Goal: Task Accomplishment & Management: Manage account settings

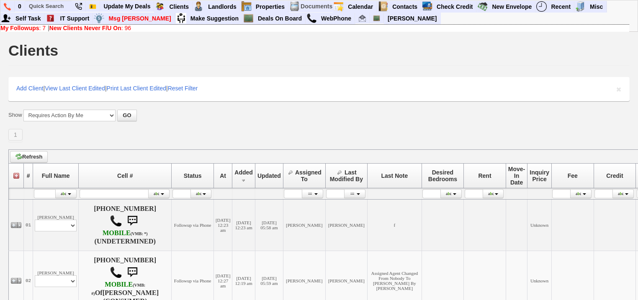
click at [80, 26] on b "New Clients Never F/U On" at bounding box center [85, 28] width 72 height 7
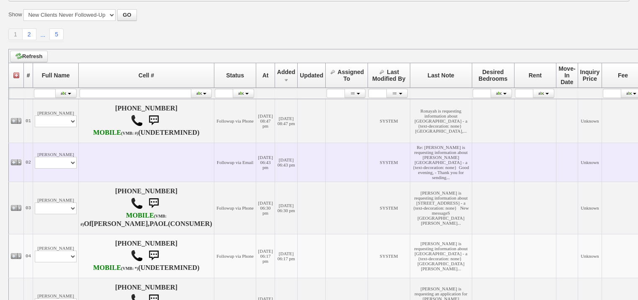
scroll to position [115, 0]
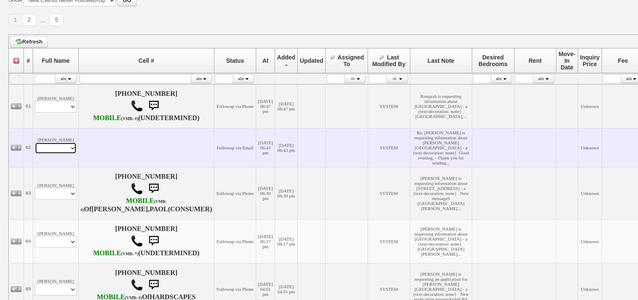
click at [65, 154] on select "Profile Edit Print Email Externally (Will Not Be Tracked In CRM) Closed Deals" at bounding box center [56, 148] width 42 height 12
select select "ChangeURL,/crm/custom/edit_client_form.php?redirect=%2Fcrm%2Fclients.php&id=168…"
click at [35, 154] on select "Profile Edit Print Email Externally (Will Not Be Tracked In CRM) Closed Deals" at bounding box center [56, 148] width 42 height 12
select select
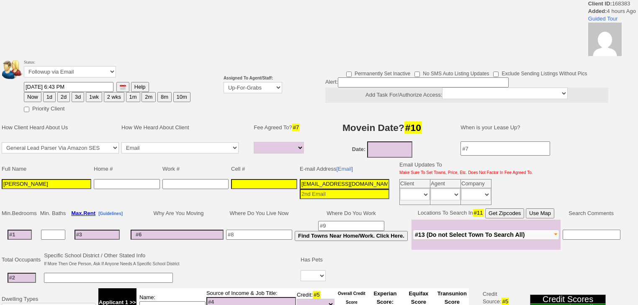
select select
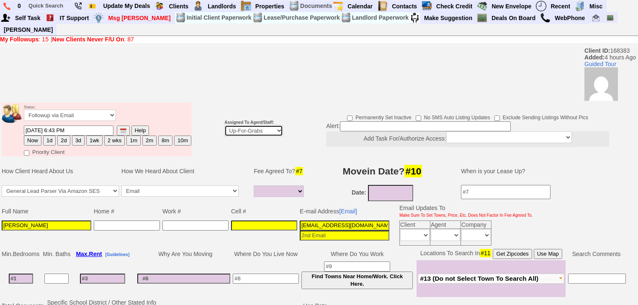
click at [268, 125] on select "Up-For-Grabs ***** STAFF ***** Bob Bruno 914-419-3579 Cristy Liberto 914-486-10…" at bounding box center [253, 130] width 59 height 11
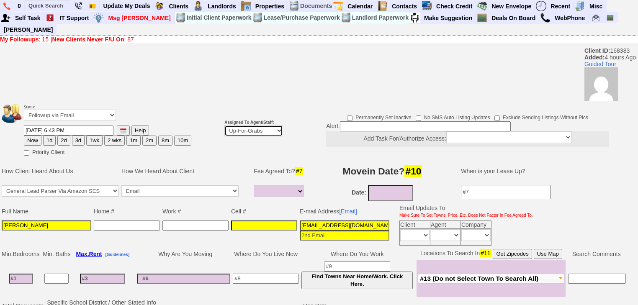
select select "227"
click at [224, 125] on select "Up-For-Grabs ***** STAFF ***** Bob Bruno 914-419-3579 Cristy Liberto 914-486-10…" at bounding box center [253, 130] width 59 height 11
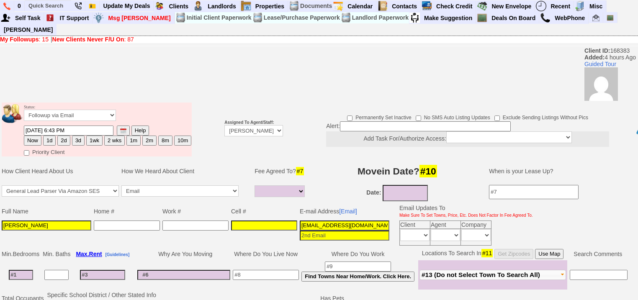
click at [46, 136] on button "1d" at bounding box center [49, 141] width 13 height 10
type input "10/08/2025 11:03 PM"
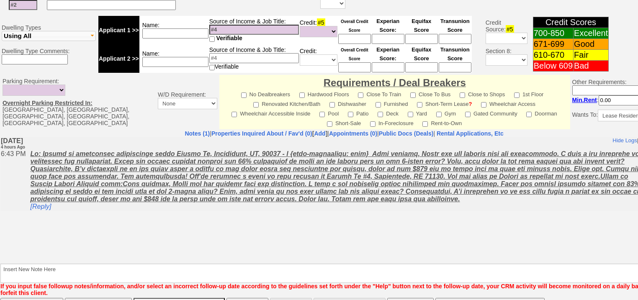
scroll to position [333, 0]
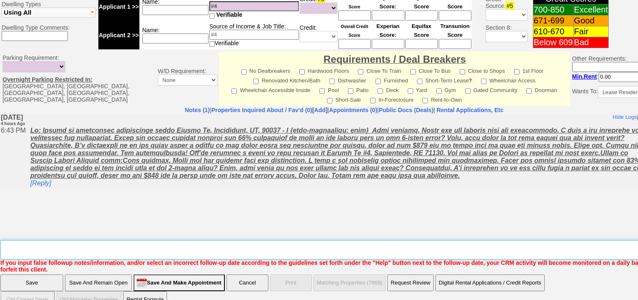
click at [93, 240] on textarea "Insert New Note Here" at bounding box center [347, 249] width 694 height 19
type textarea "f"
click at [34, 275] on input "Save" at bounding box center [31, 283] width 63 height 17
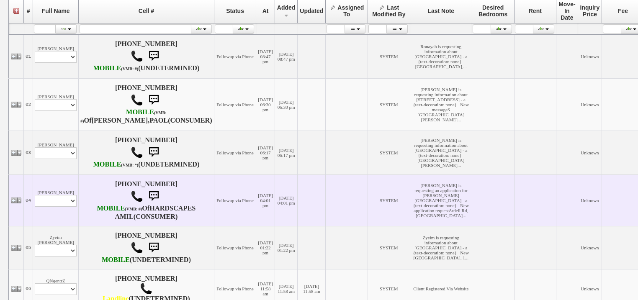
scroll to position [168, 0]
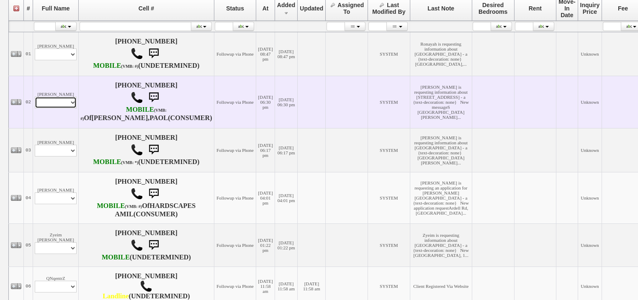
click at [52, 108] on select "Profile Edit Print Email Externally (Will Not Be Tracked In CRM) Closed Deals" at bounding box center [56, 103] width 42 height 12
select select "ChangeURL,/crm/custom/edit_client_form.php?redirect=%2Fcrm%2Fclients.php&id=168…"
click at [35, 108] on select "Profile Edit Print Email Externally (Will Not Be Tracked In CRM) Closed Deals" at bounding box center [56, 103] width 42 height 12
select select
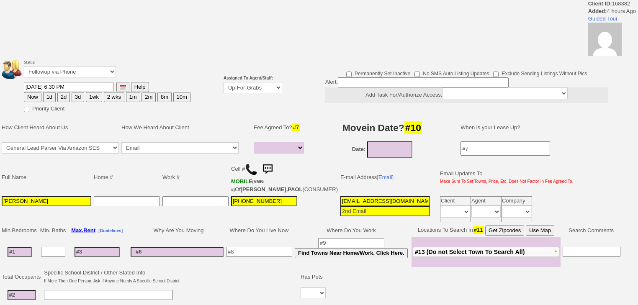
select select
click at [245, 94] on td "Assigned To Agent/Staff: Up-For-Grabs ***** STAFF ***** Bob Bruno 914-419-3579 …" at bounding box center [252, 86] width 61 height 58
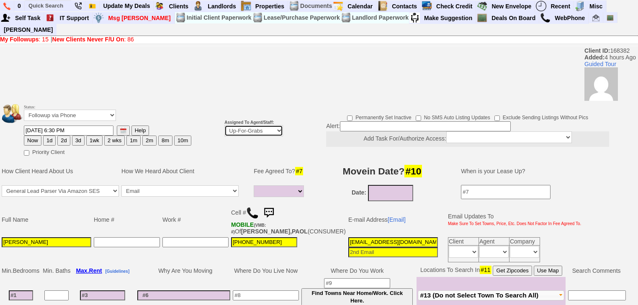
drag, startPoint x: 248, startPoint y: 118, endPoint x: 249, endPoint y: 123, distance: 5.0
click at [248, 125] on select "Up-For-Grabs ***** STAFF ***** Bob Bruno 914-419-3579 Cristy Liberto 914-486-10…" at bounding box center [253, 130] width 59 height 11
select select "227"
click at [224, 125] on select "Up-For-Grabs ***** STAFF ***** Bob Bruno 914-419-3579 Cristy Liberto 914-486-10…" at bounding box center [253, 130] width 59 height 11
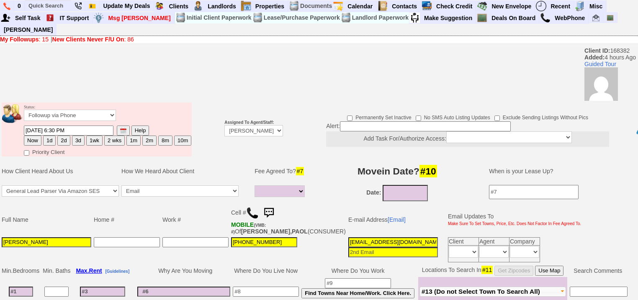
drag, startPoint x: 47, startPoint y: 127, endPoint x: 52, endPoint y: 173, distance: 45.5
click at [47, 136] on button "1d" at bounding box center [49, 141] width 13 height 10
type input "10/08/2025 11:03 PM"
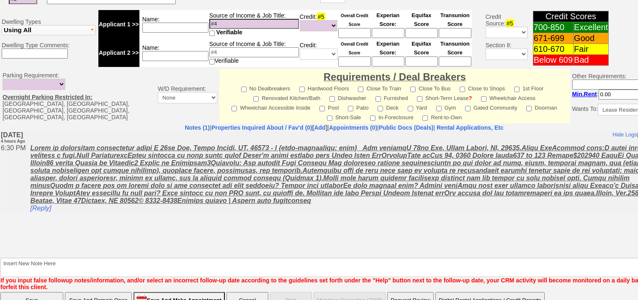
scroll to position [357, 0]
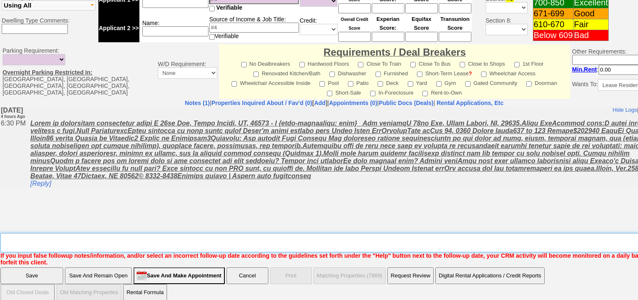
click at [67, 233] on textarea "Insert New Note Here" at bounding box center [347, 242] width 694 height 19
type textarea "f"
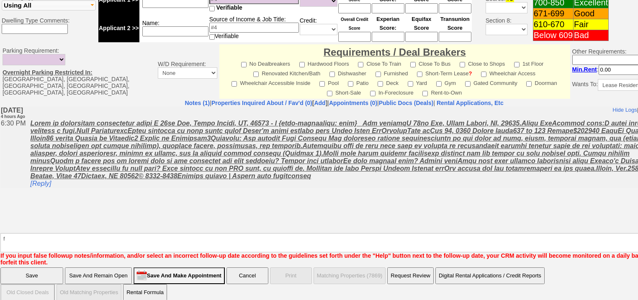
click at [45, 268] on input "Save" at bounding box center [31, 276] width 63 height 17
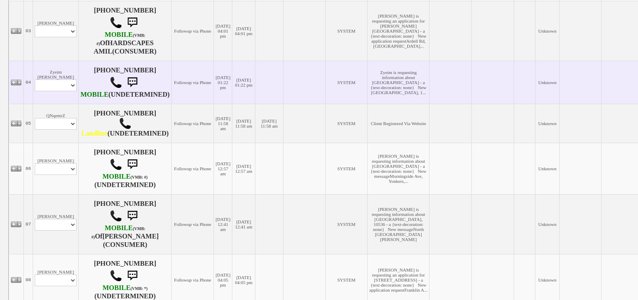
scroll to position [268, 0]
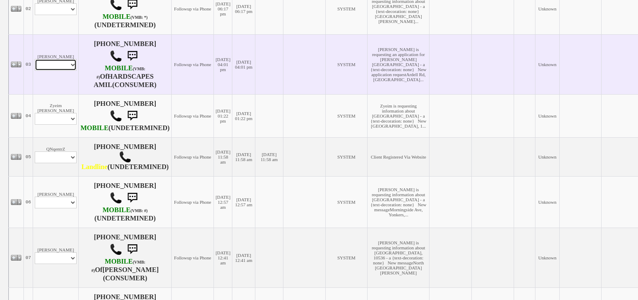
click at [69, 71] on select "Profile Edit Print Email Externally (Will Not Be Tracked In CRM) Closed Deals" at bounding box center [56, 65] width 42 height 12
select select "ChangeURL,/crm/custom/edit_client_form.php?redirect=%2Fcrm%2Fclients.php&id=168…"
click at [35, 71] on select "Profile Edit Print Email Externally (Will Not Be Tracked In CRM) Closed Deals" at bounding box center [56, 65] width 42 height 12
select select
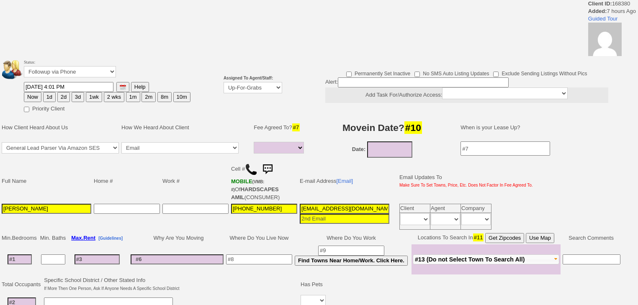
select select
click at [238, 90] on select "Up-For-Grabs ***** STAFF ***** [PERSON_NAME] [PHONE_NUMBER] [PERSON_NAME] [PHON…" at bounding box center [253, 87] width 59 height 11
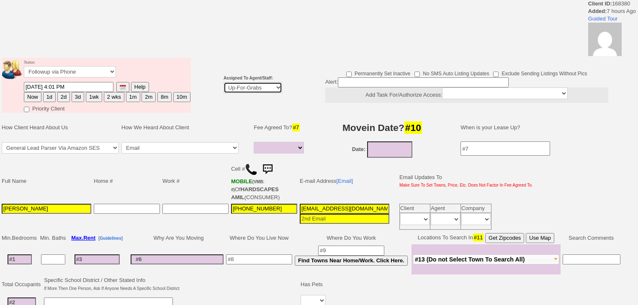
select select "227"
click at [224, 82] on select "Up-For-Grabs ***** STAFF ***** Bob Bruno 914-419-3579 Cristy Liberto 914-486-10…" at bounding box center [253, 87] width 59 height 11
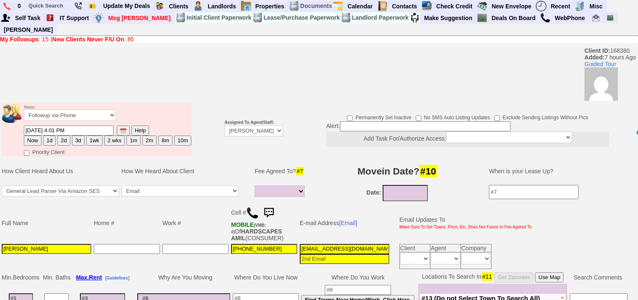
click at [45, 103] on td "Status: Followup via Phone Followup via Email Followup When Section 8 Property …" at bounding box center [107, 114] width 168 height 23
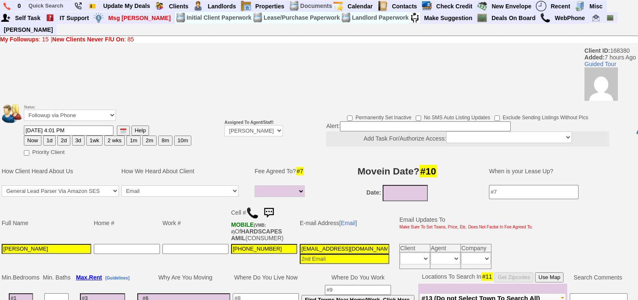
click at [51, 136] on button "1d" at bounding box center [49, 141] width 13 height 10
type input "10/08/2025 11:04 PM"
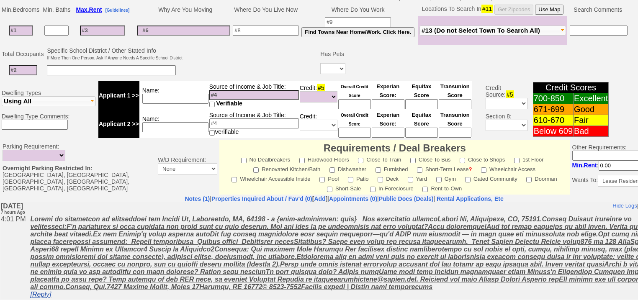
scroll to position [357, 0]
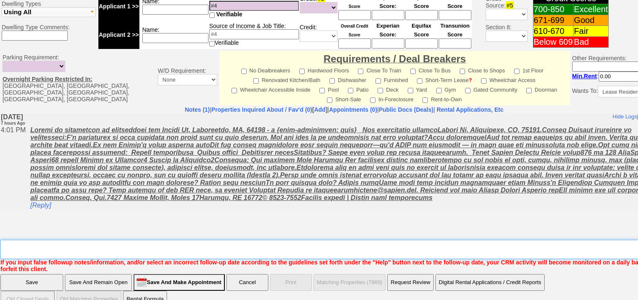
click at [94, 240] on textarea "Insert New Note Here" at bounding box center [347, 249] width 694 height 19
type textarea "f"
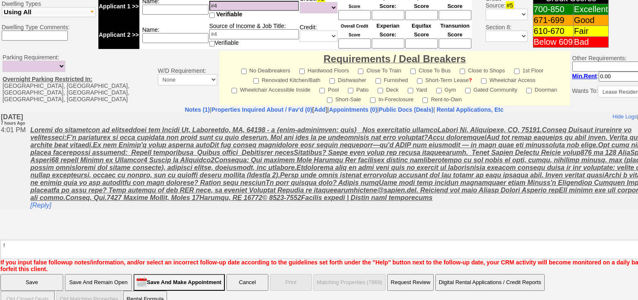
click at [25, 274] on input "Save" at bounding box center [31, 282] width 63 height 17
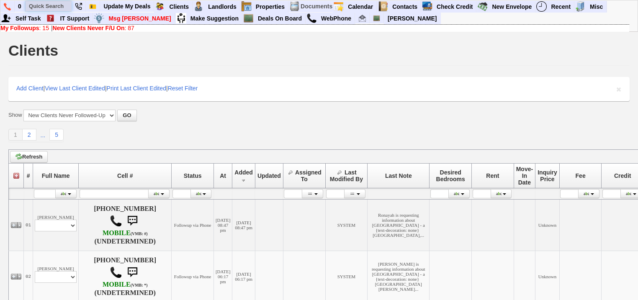
click at [64, 5] on input "text" at bounding box center [49, 6] width 46 height 10
type input "a"
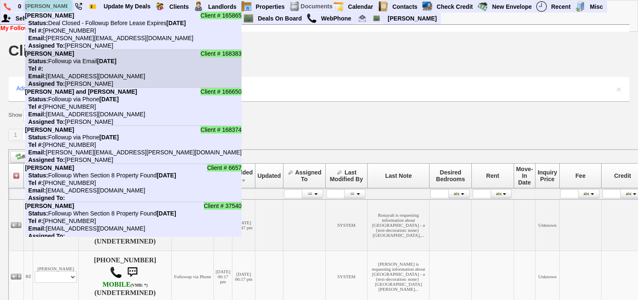
type input "[PERSON_NAME]"
click at [79, 75] on nobr "Email: [EMAIL_ADDRESS][DOMAIN_NAME]" at bounding box center [85, 76] width 120 height 7
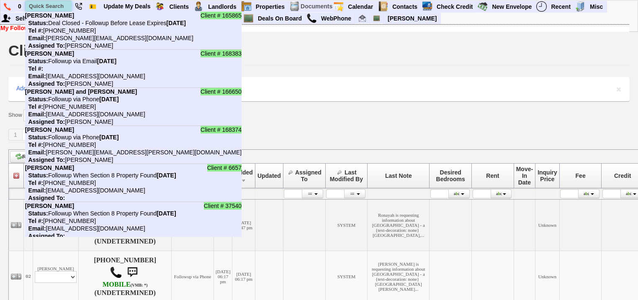
click at [44, 7] on input "text" at bounding box center [49, 6] width 46 height 10
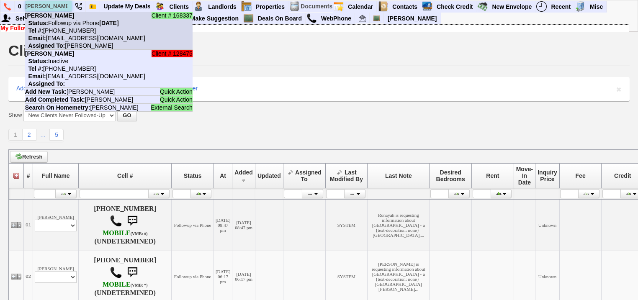
type input "latarsha"
click at [69, 28] on nobr "Tel #: 347-573-2769" at bounding box center [60, 30] width 71 height 7
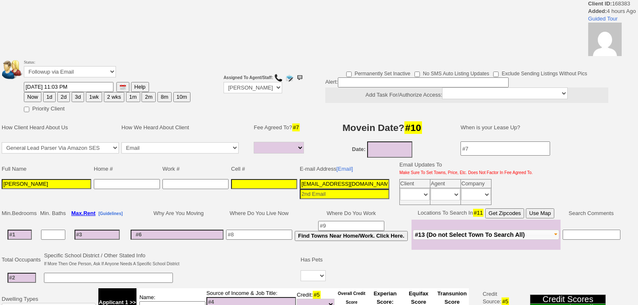
select select
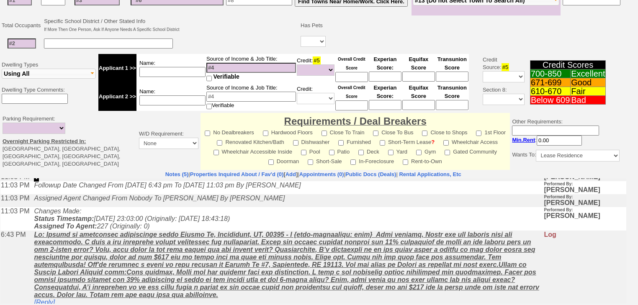
scroll to position [27, 0]
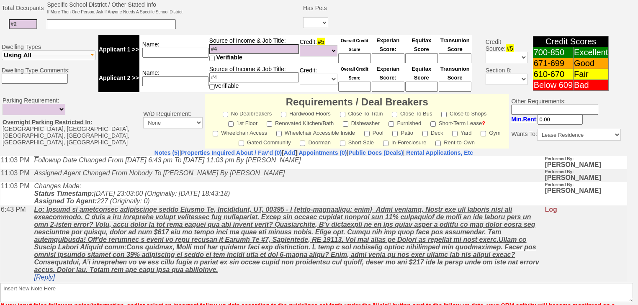
click at [49, 279] on link "[Reply]" at bounding box center [44, 276] width 21 height 7
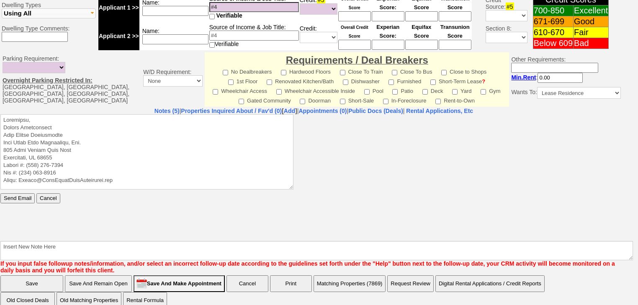
scroll to position [0, 0]
click at [66, 118] on textarea at bounding box center [146, 151] width 293 height 75
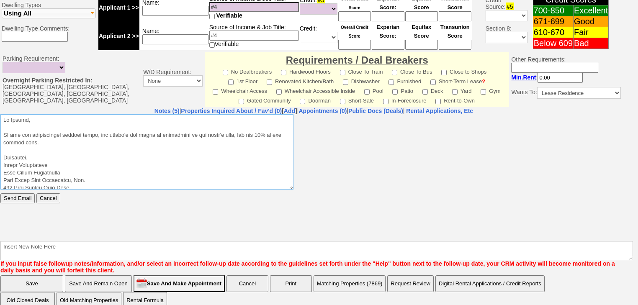
click at [9, 132] on textarea at bounding box center [146, 151] width 293 height 75
click at [50, 141] on textarea at bounding box center [146, 151] width 293 height 75
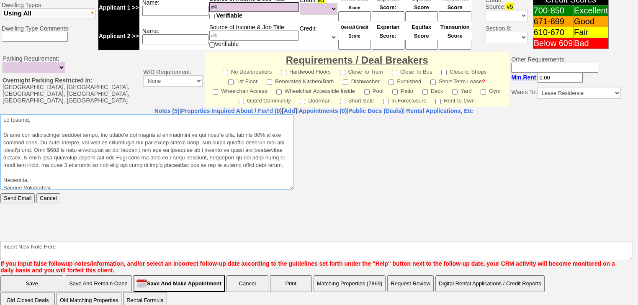
scroll to position [67, 0]
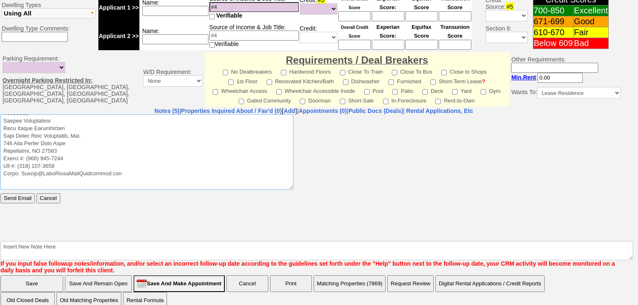
click at [3, 128] on textarea at bounding box center [146, 151] width 293 height 75
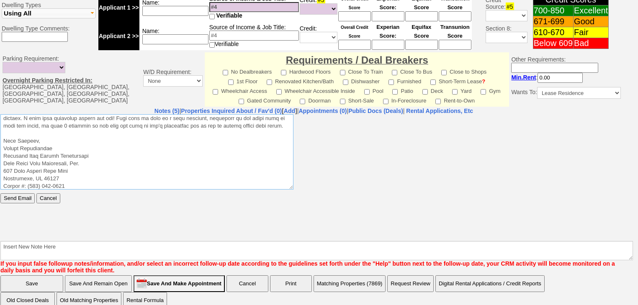
scroll to position [0, 0]
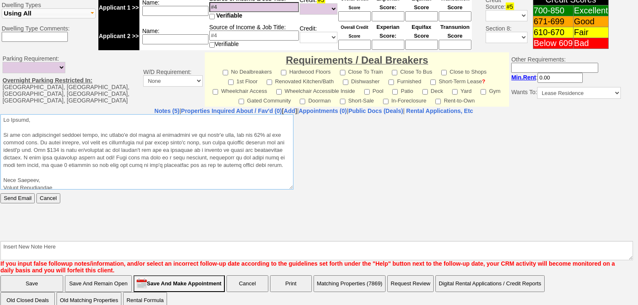
click at [22, 158] on textarea at bounding box center [146, 151] width 293 height 75
type textarea "Hi Jackie, As per our conversation earlier today, the broker's fee would be equ…"
click at [12, 197] on input "Send Email" at bounding box center [17, 198] width 34 height 10
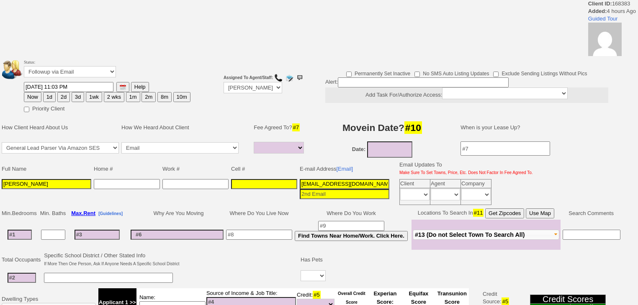
select select
click at [64, 98] on button "2d" at bounding box center [63, 97] width 13 height 10
type input "10/09/2025 11:07 PM"
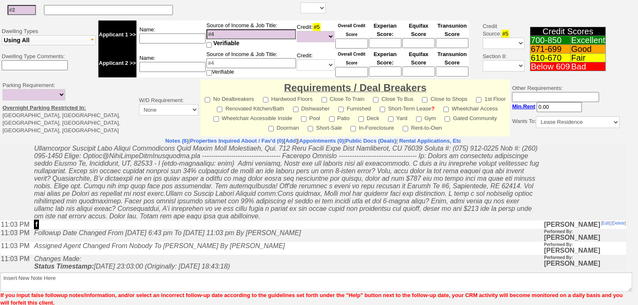
scroll to position [136, 0]
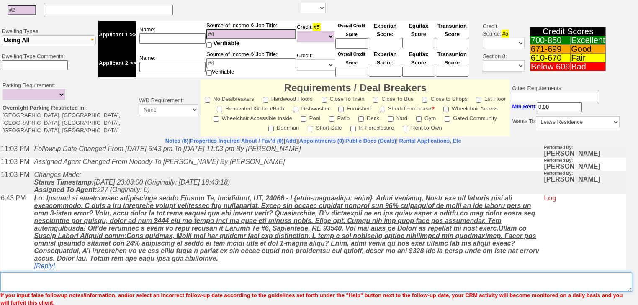
click at [21, 278] on textarea "Insert New Note Here" at bounding box center [316, 282] width 632 height 19
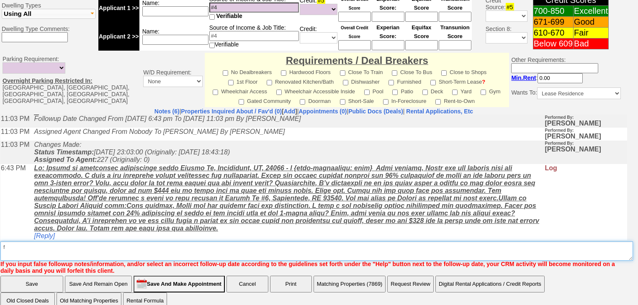
type textarea "f"
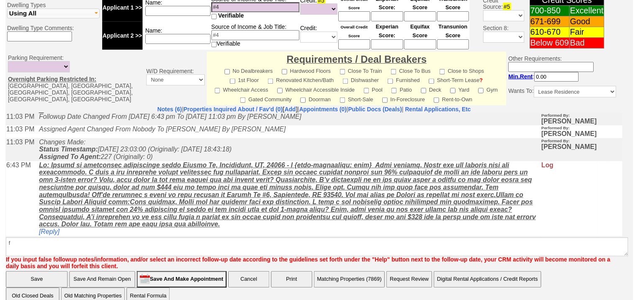
scroll to position [128, 0]
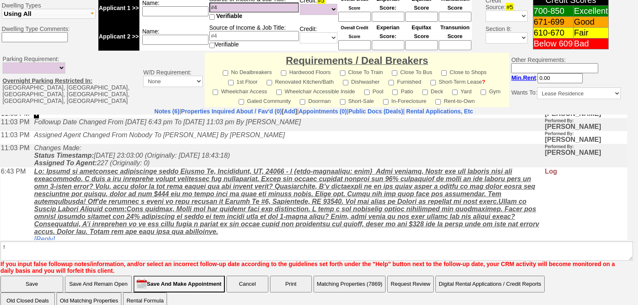
click at [11, 276] on input "Save" at bounding box center [31, 284] width 63 height 17
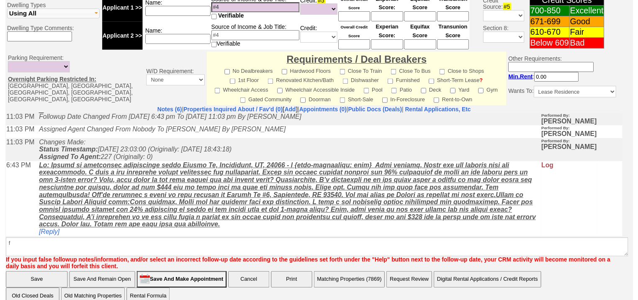
scroll to position [303, 0]
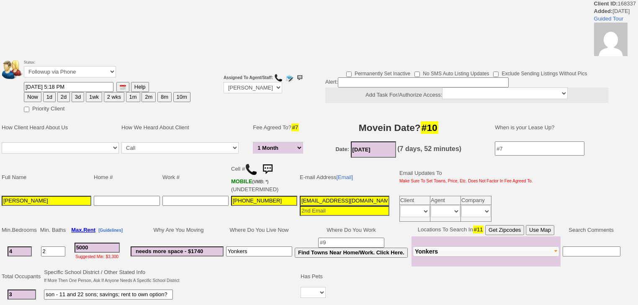
select select "1 Month"
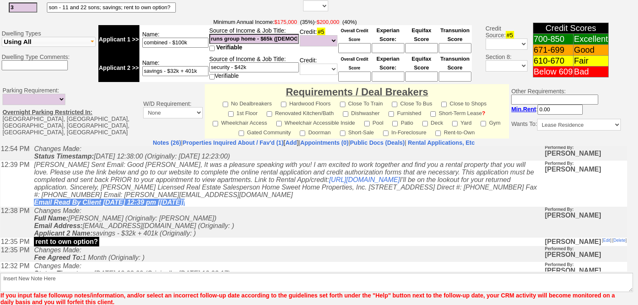
scroll to position [201, 0]
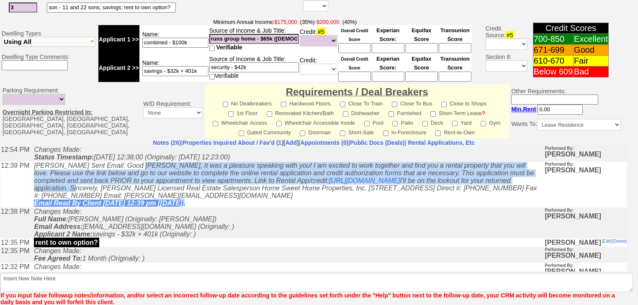
drag, startPoint x: 135, startPoint y: 173, endPoint x: 405, endPoint y: 196, distance: 271.2
click at [405, 196] on icon "[PERSON_NAME] Sent Email: Good [PERSON_NAME], It was a pleasure speaking with y…" at bounding box center [285, 184] width 503 height 45
copy icon "Good [PERSON_NAME], It was a pleasure speaking with you! I am excited to work t…"
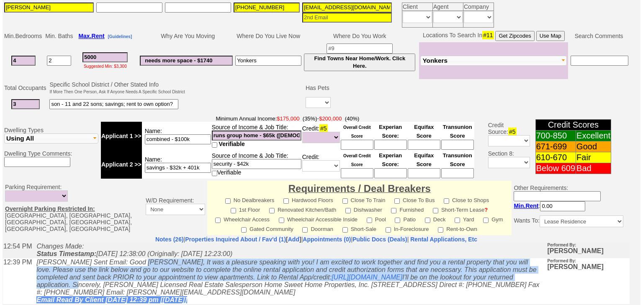
scroll to position [131, 0]
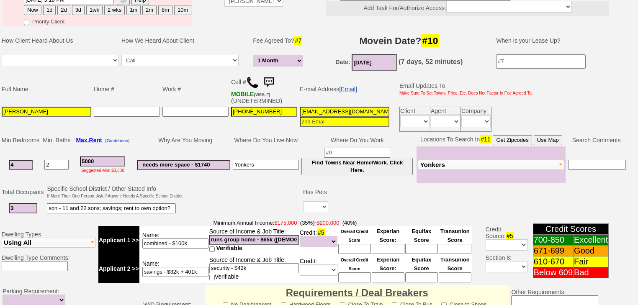
click at [354, 86] on link "[Email]" at bounding box center [348, 89] width 18 height 7
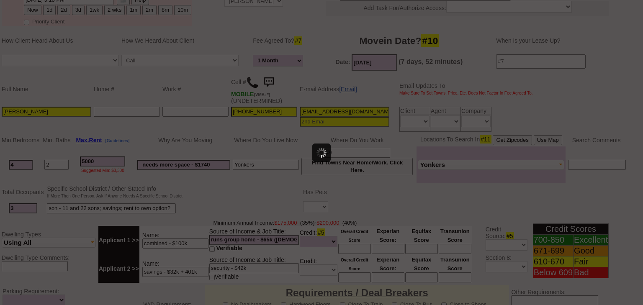
scroll to position [0, 0]
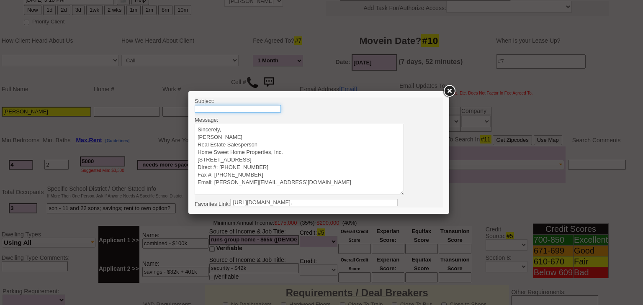
click at [262, 109] on input "text" at bounding box center [238, 109] width 86 height 8
type input "Rental Intake Form"
click at [226, 128] on textarea "Sincerely, [PERSON_NAME] Real Estate Salesperson Home Sweet Home Properties, In…" at bounding box center [299, 159] width 209 height 71
paste textarea "Good [PERSON_NAME], It was a pleasure speaking with you! I am excited to work t…"
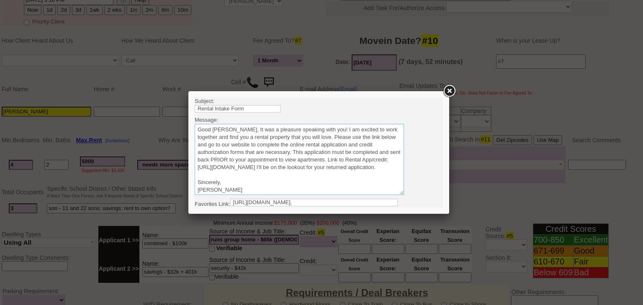
click at [235, 129] on textarea "Sincerely, [PERSON_NAME] Real Estate Salesperson Home Sweet Home Properties, In…" at bounding box center [299, 159] width 209 height 71
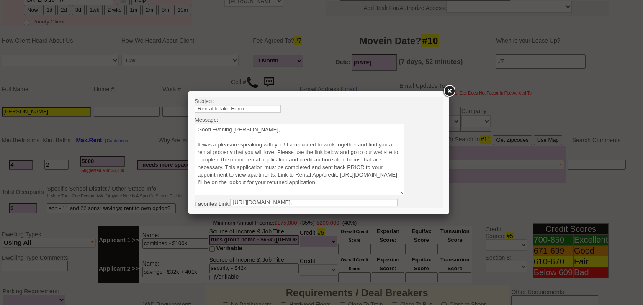
click at [277, 151] on textarea "Sincerely, [PERSON_NAME] Real Estate Salesperson Home Sweet Home Properties, In…" at bounding box center [299, 159] width 209 height 71
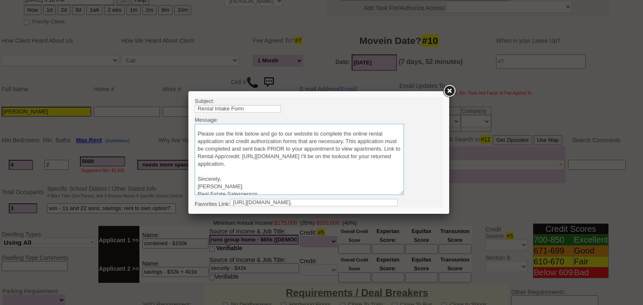
click at [264, 163] on textarea "Sincerely, [PERSON_NAME] Real Estate Salesperson Home Sweet Home Properties, In…" at bounding box center [299, 159] width 209 height 71
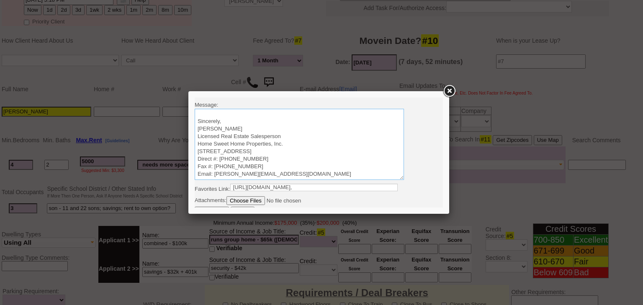
scroll to position [23, 0]
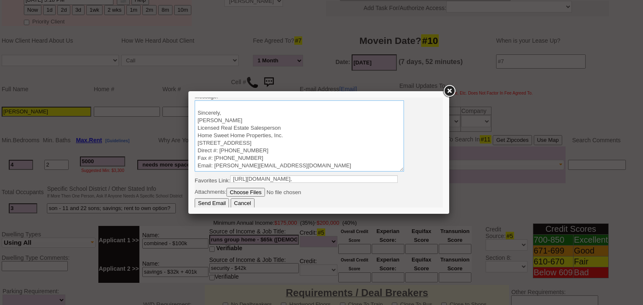
type textarea "Good Evening [PERSON_NAME], It was a pleasure speaking with you! I am excited t…"
click at [217, 205] on input "Send Email" at bounding box center [212, 204] width 34 height 10
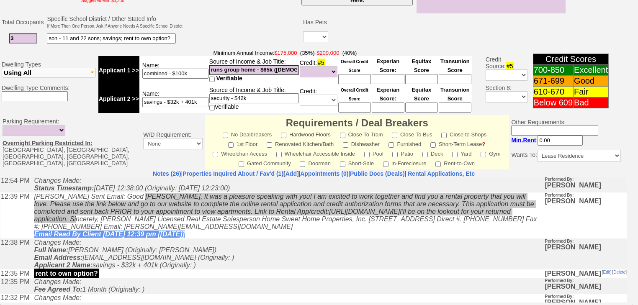
scroll to position [364, 0]
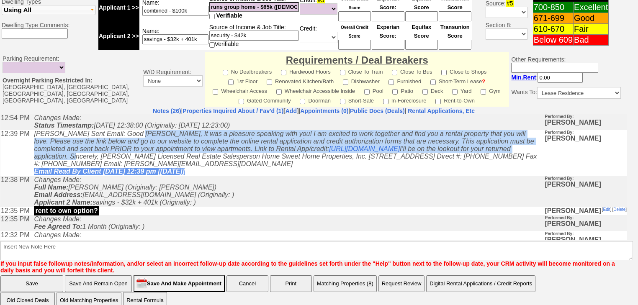
click at [160, 152] on icon "[PERSON_NAME] Sent Email: Good [PERSON_NAME], It was a pleasure speaking with y…" at bounding box center [285, 152] width 503 height 45
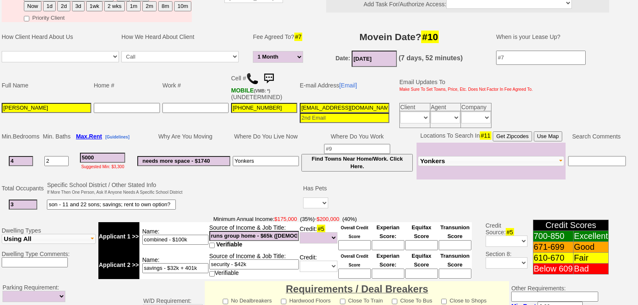
scroll to position [129, 0]
